Goal: Transaction & Acquisition: Subscribe to service/newsletter

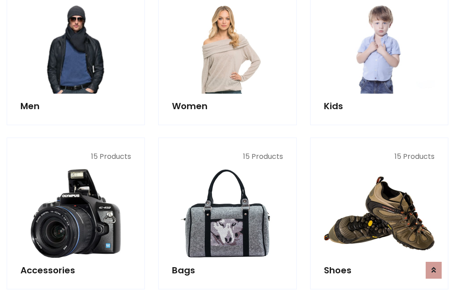
scroll to position [644, 0]
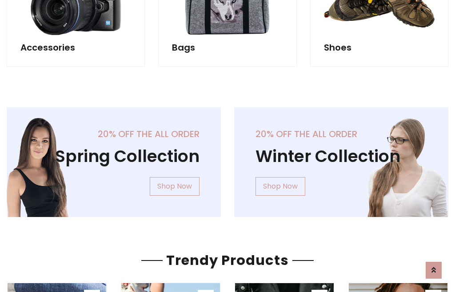
click at [227, 159] on div "20% off the all order Winter Collection Shop Now" at bounding box center [340, 169] width 227 height 124
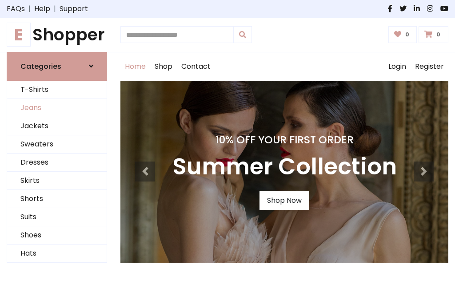
click at [57, 108] on link "Jeans" at bounding box center [56, 108] width 99 height 18
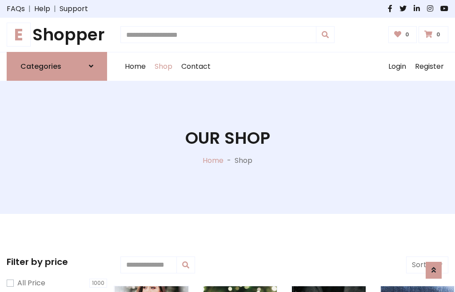
scroll to position [280, 0]
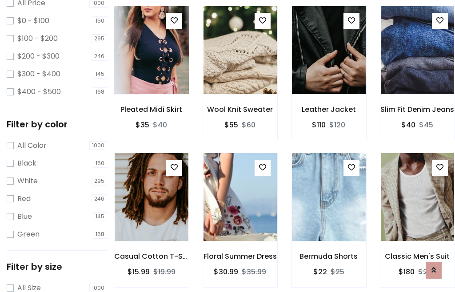
click at [151, 69] on img at bounding box center [151, 50] width 88 height 213
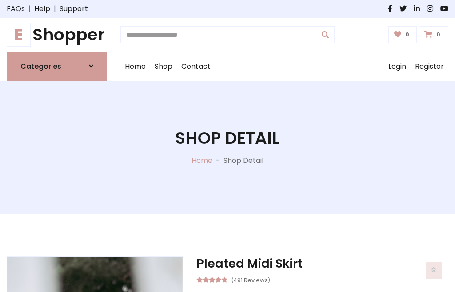
scroll to position [95, 0]
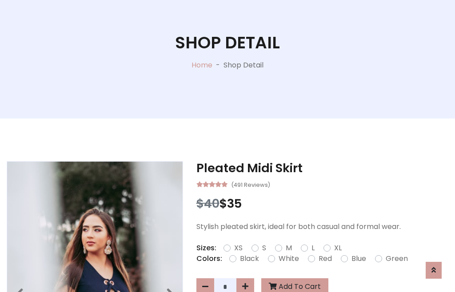
click at [324, 259] on label "Red" at bounding box center [324, 259] width 13 height 11
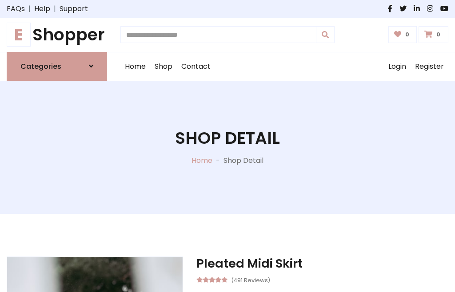
click at [227, 146] on h1 "Shop Detail" at bounding box center [227, 138] width 105 height 20
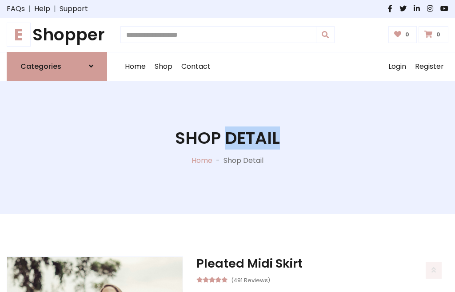
scroll to position [726, 0]
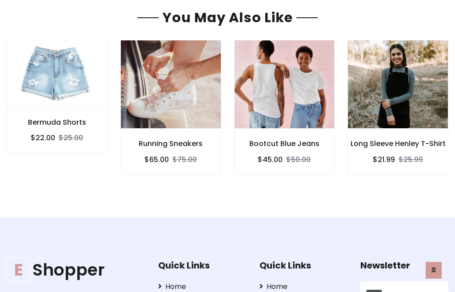
type input "******"
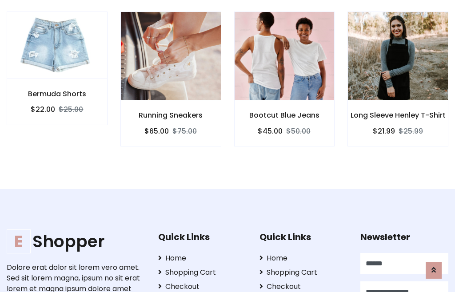
scroll to position [773, 0]
type input "**********"
